Goal: Navigation & Orientation: Understand site structure

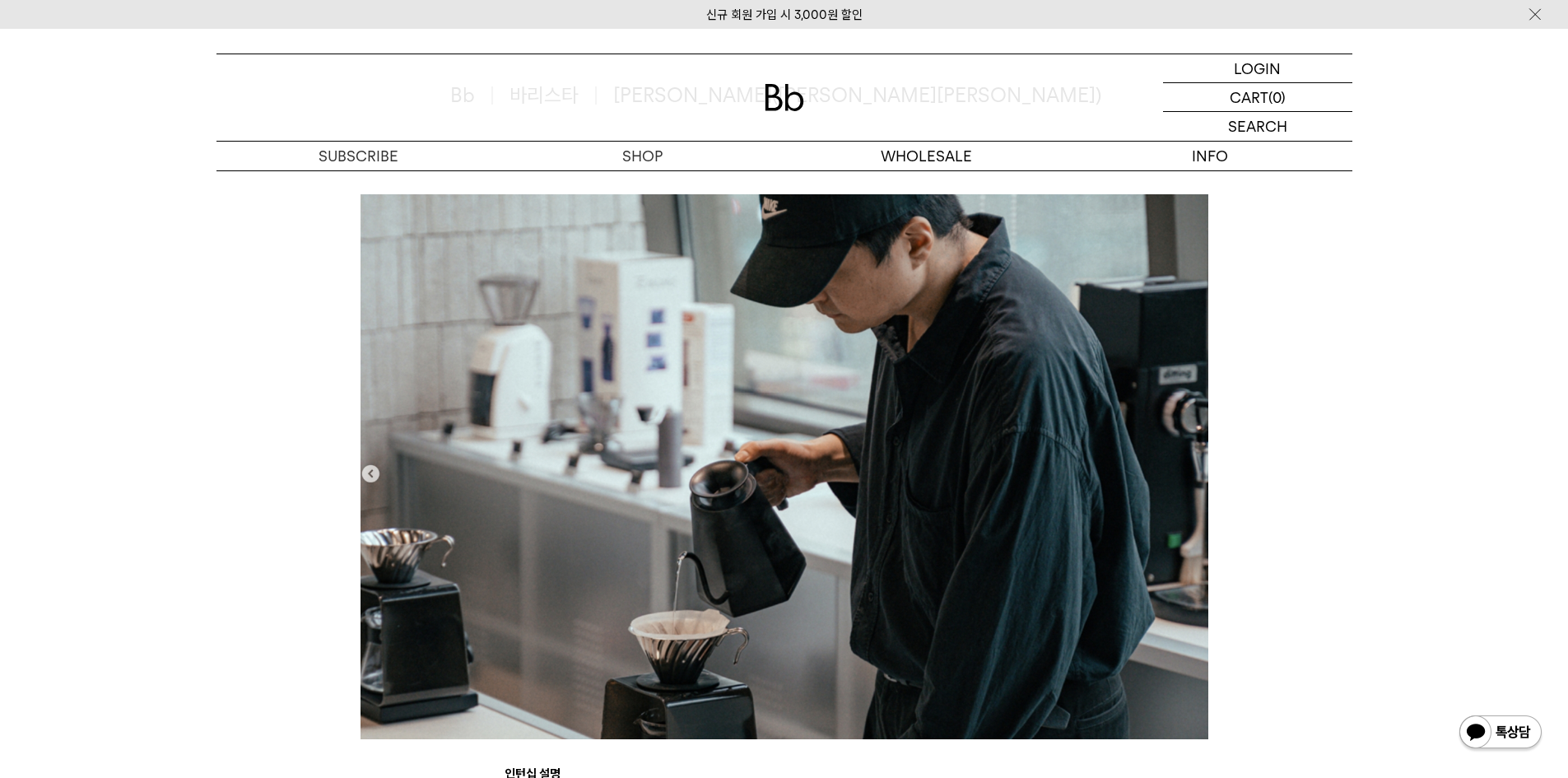
scroll to position [329, 0]
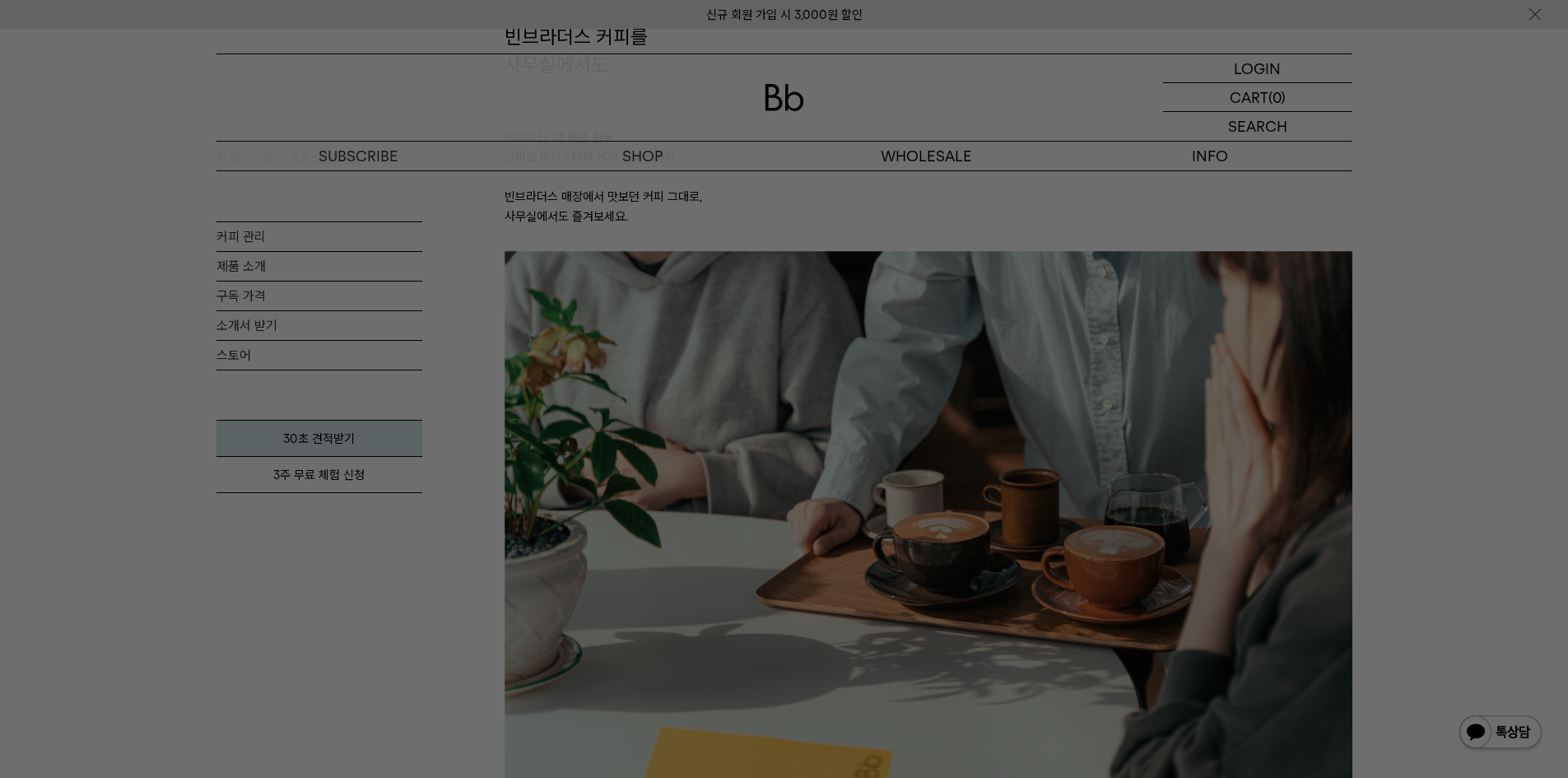
scroll to position [165, 0]
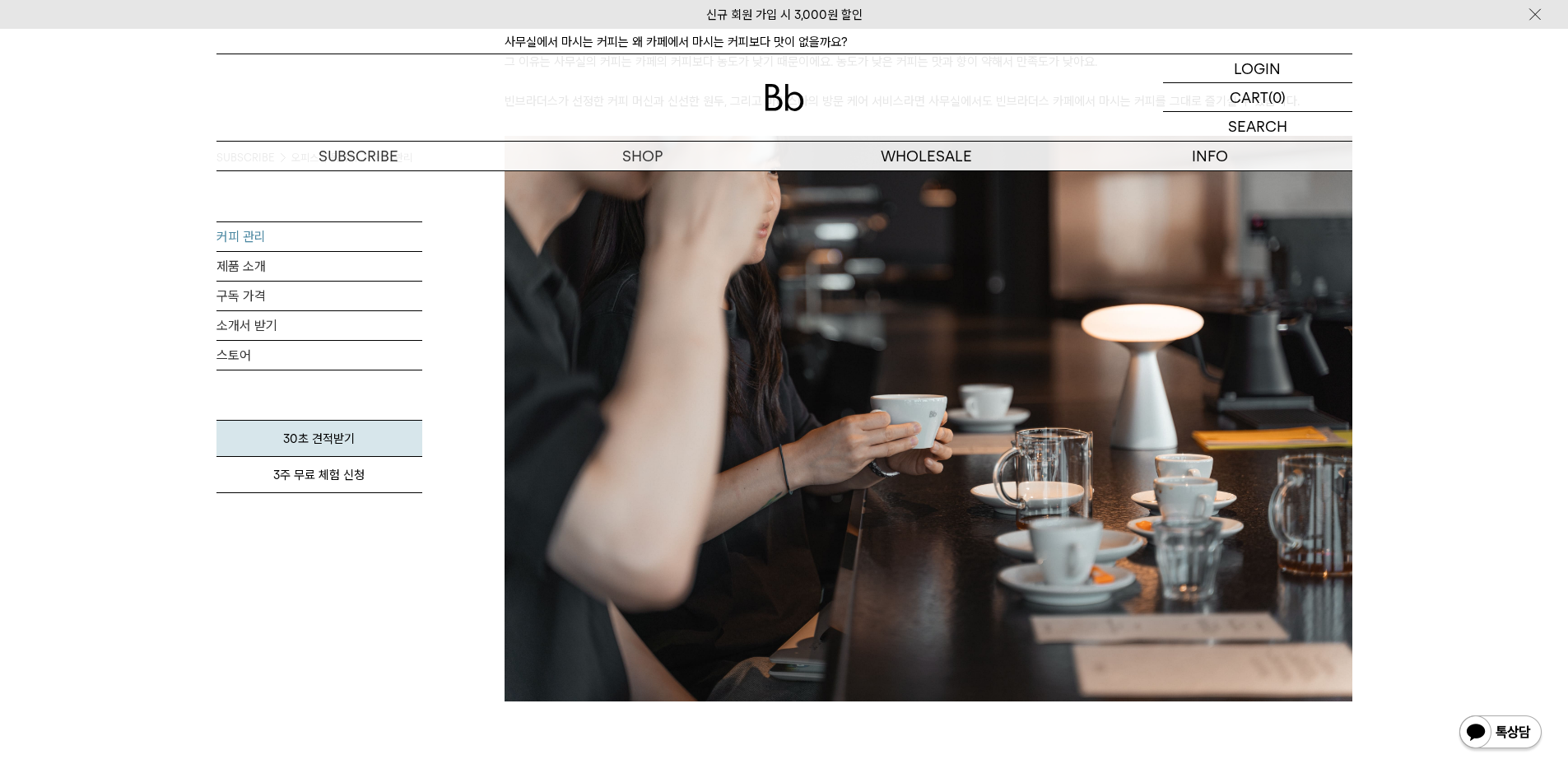
scroll to position [412, 0]
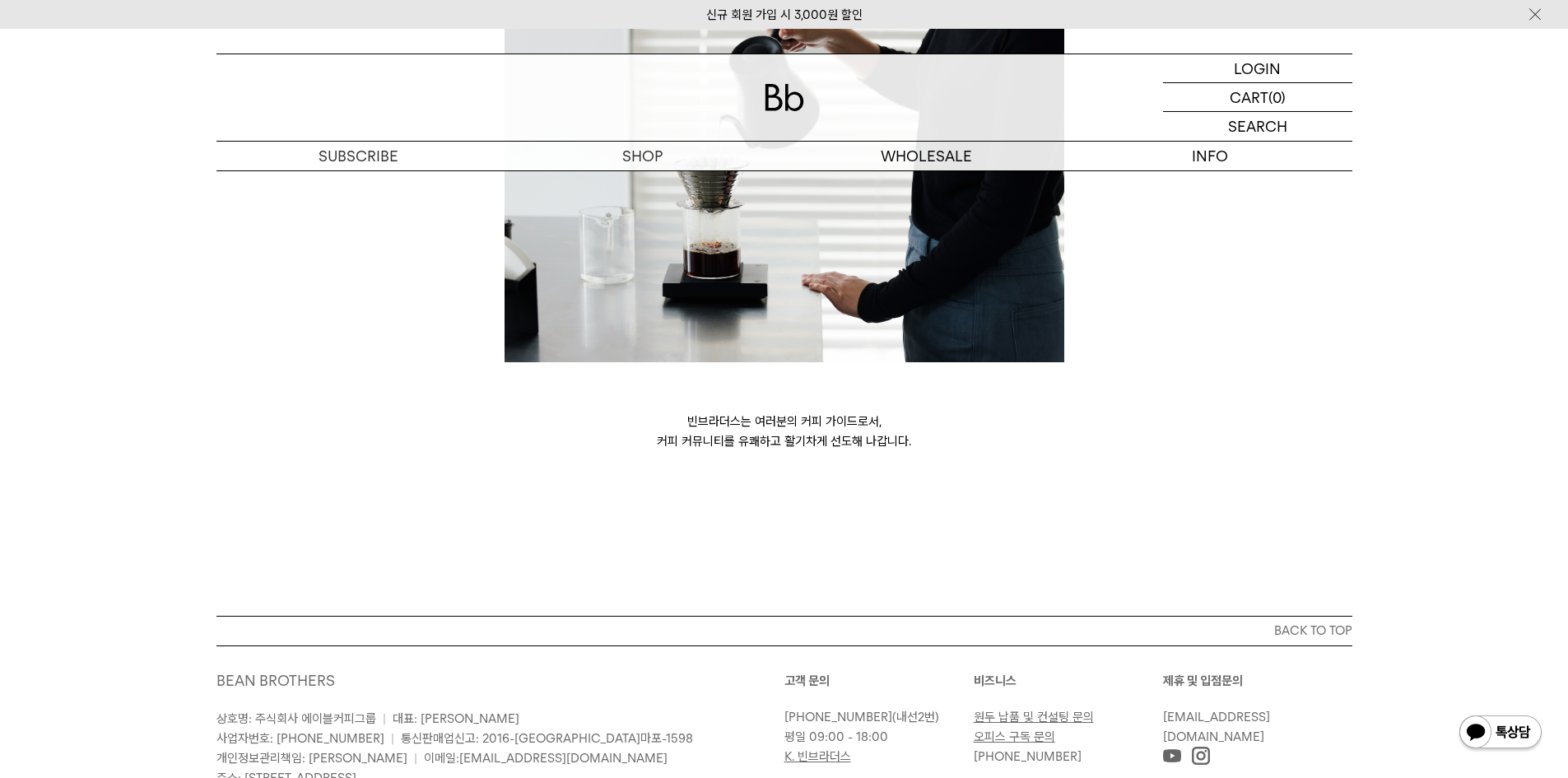
scroll to position [4035, 0]
